Goal: Task Accomplishment & Management: Complete application form

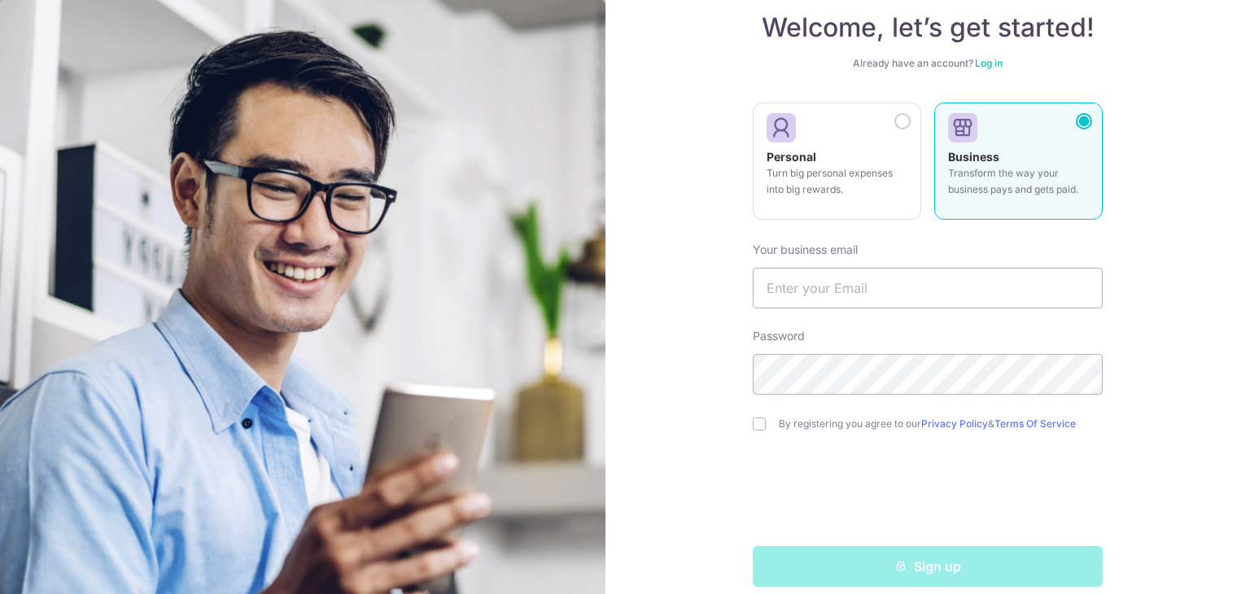
scroll to position [116, 0]
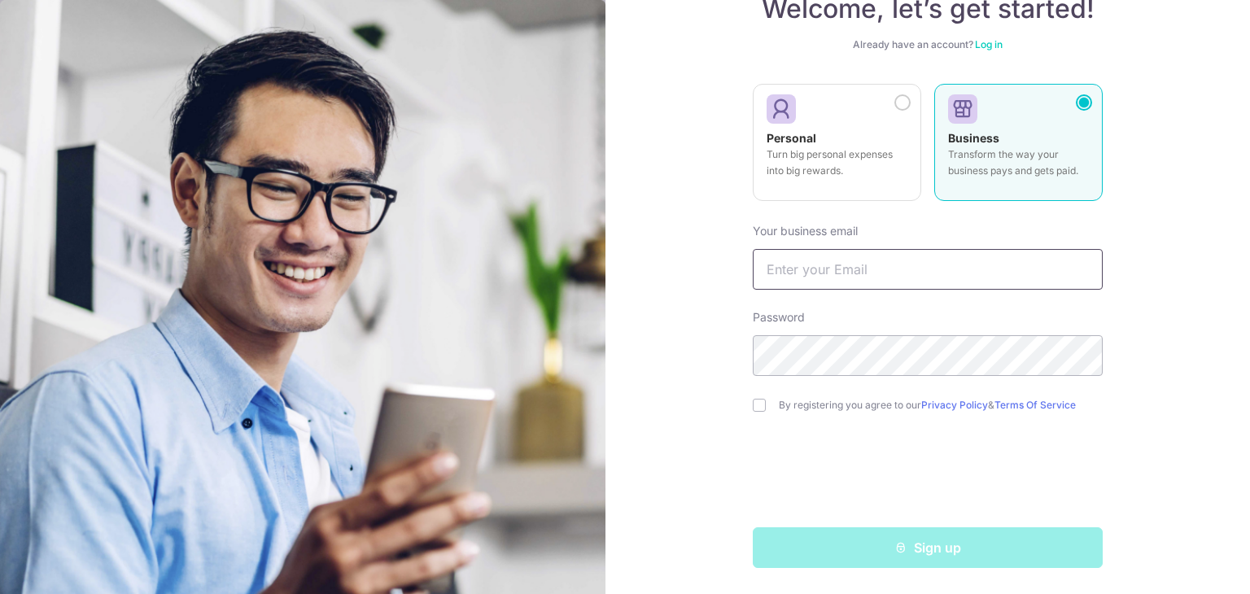
click at [963, 263] on input "text" at bounding box center [928, 269] width 350 height 41
click at [1206, 270] on div "Welcome, let’s get started! Already have an account? Log in Personal Turn big p…" at bounding box center [928, 297] width 645 height 594
click at [1068, 277] on input "text" at bounding box center [928, 269] width 350 height 41
click at [1171, 270] on div "Welcome, let’s get started! Already have an account? Log in Personal Turn big p…" at bounding box center [928, 297] width 645 height 594
click at [1075, 288] on input "text" at bounding box center [928, 269] width 350 height 41
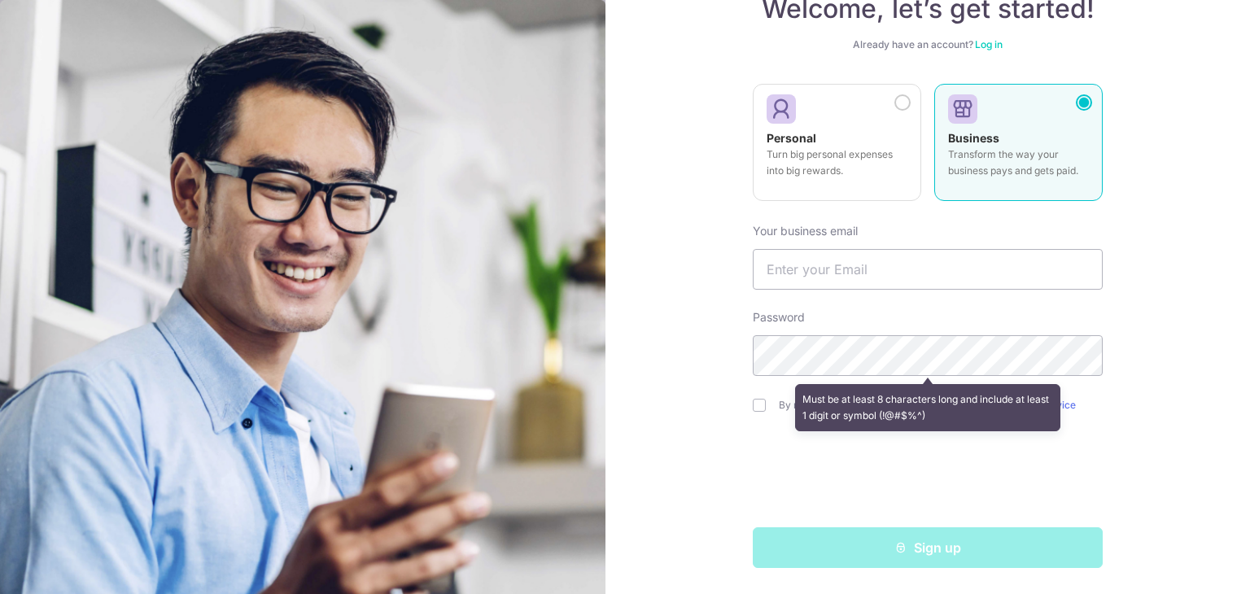
click at [1218, 297] on div "Welcome, let’s get started! Already have an account? Log in Personal Turn big p…" at bounding box center [928, 297] width 645 height 594
click at [1107, 239] on div "Welcome, let’s get started! Already have an account? Log in Personal Turn big p…" at bounding box center [928, 297] width 645 height 594
click at [1103, 285] on div "Welcome, let’s get started! Already have an account? Log in Personal Turn big p…" at bounding box center [928, 297] width 645 height 594
click at [1208, 293] on div "Welcome, let’s get started! Already have an account? Log in Personal Turn big p…" at bounding box center [928, 297] width 645 height 594
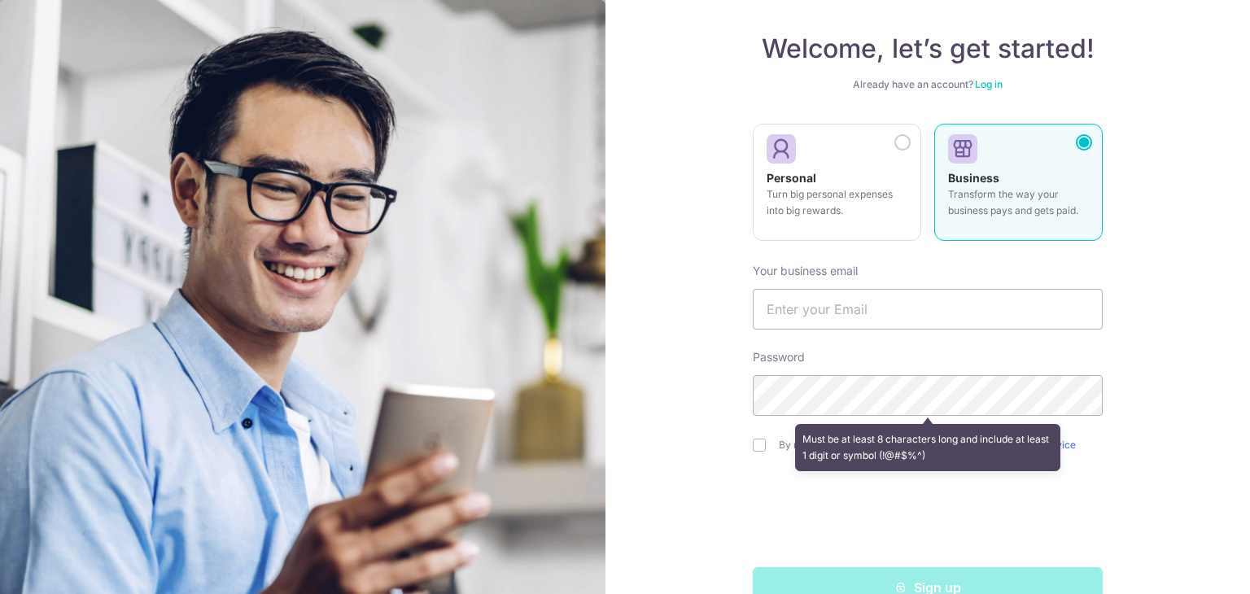
scroll to position [0, 0]
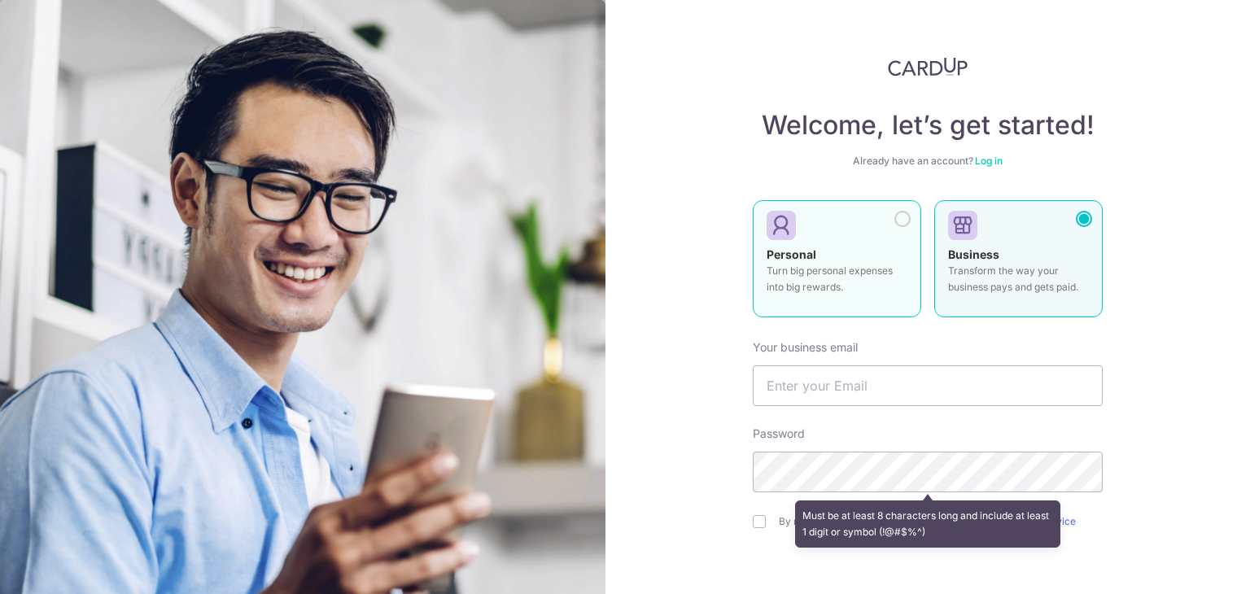
click at [833, 232] on div at bounding box center [831, 226] width 128 height 24
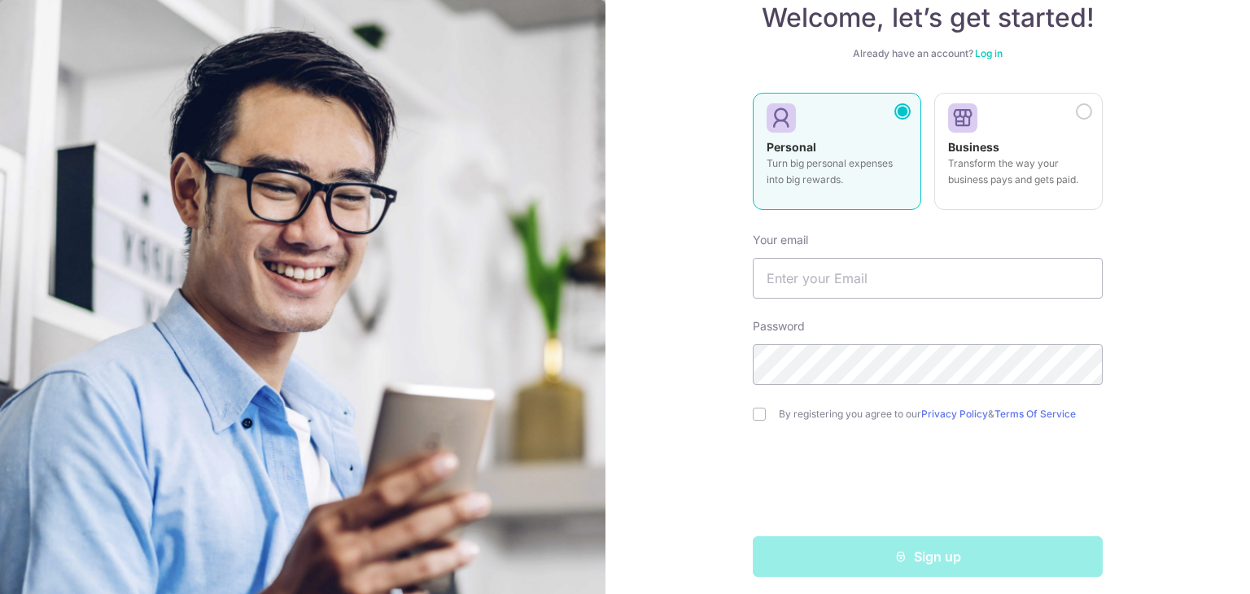
scroll to position [116, 0]
